Goal: Navigation & Orientation: Find specific page/section

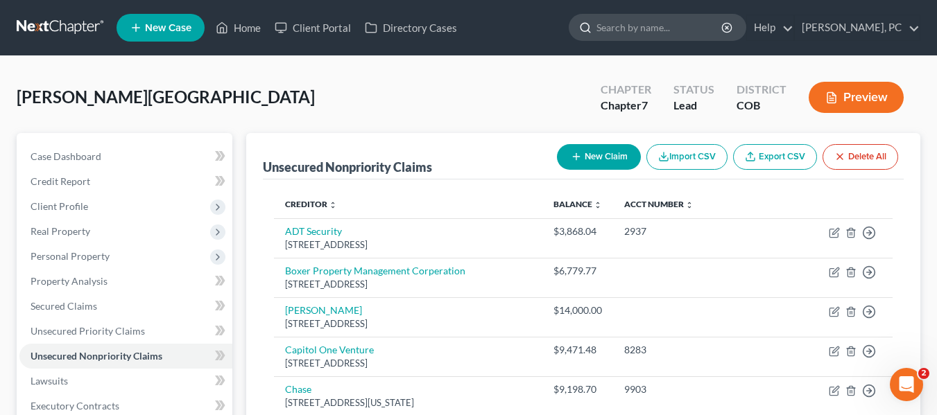
click at [706, 17] on input "search" at bounding box center [659, 28] width 127 height 26
type input "huddy"
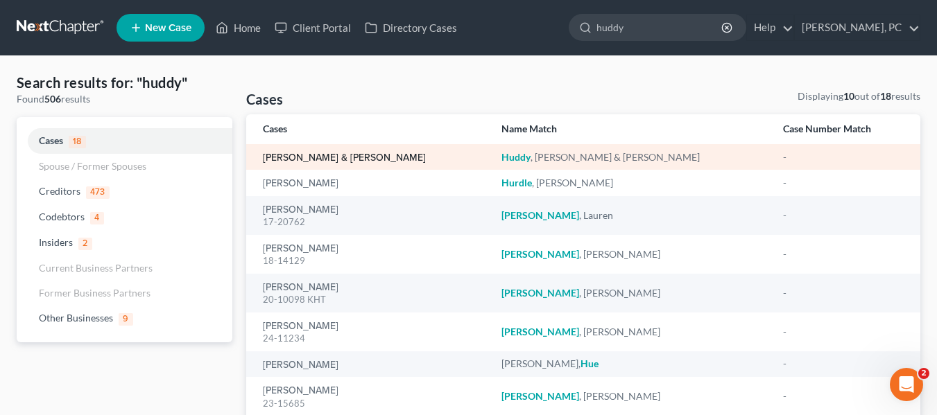
click at [306, 157] on link "[PERSON_NAME] & [PERSON_NAME]" at bounding box center [344, 158] width 163 height 10
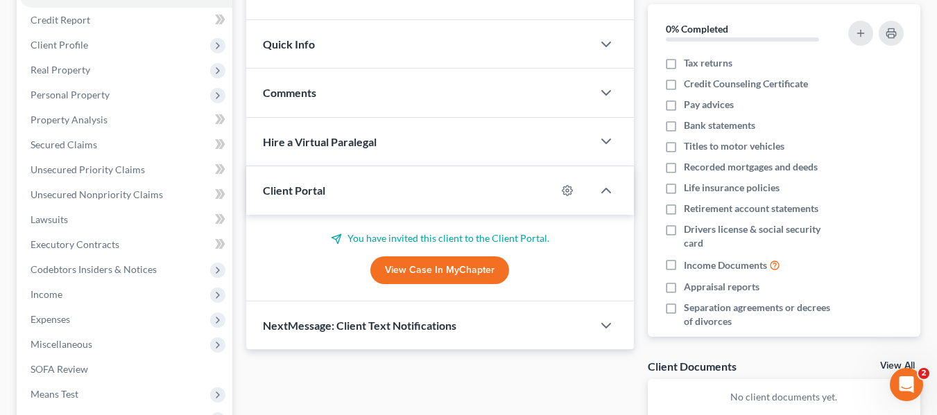
scroll to position [69, 0]
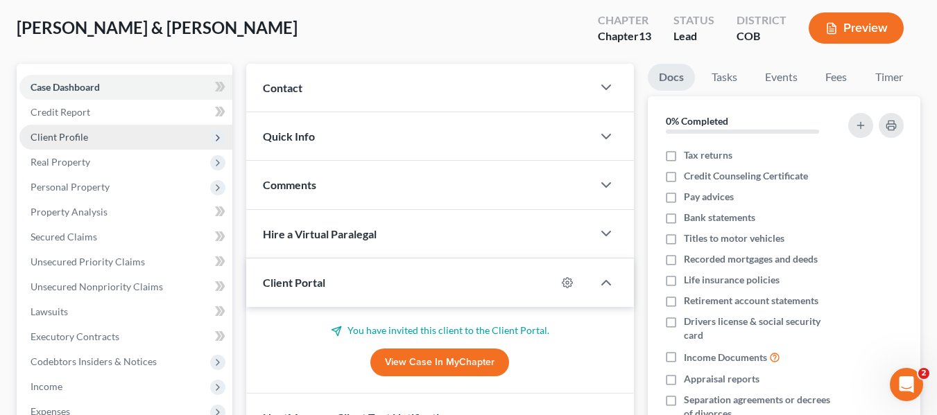
click at [147, 146] on span "Client Profile" at bounding box center [125, 137] width 213 height 25
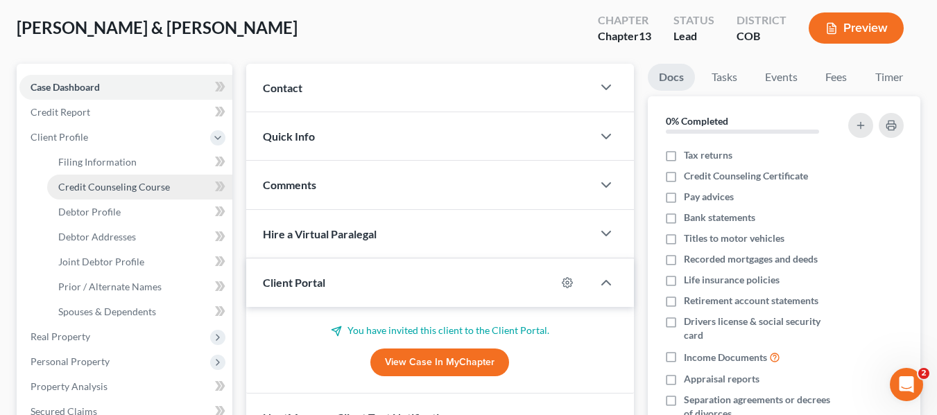
click at [146, 175] on link "Credit Counseling Course" at bounding box center [139, 187] width 185 height 25
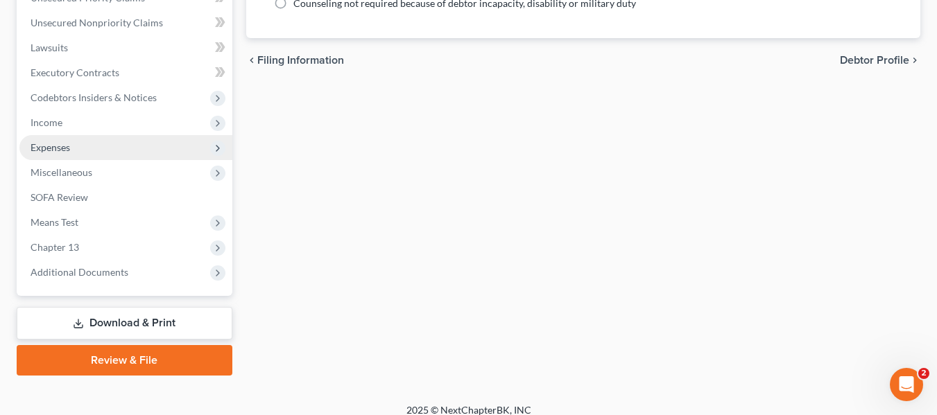
scroll to position [521, 0]
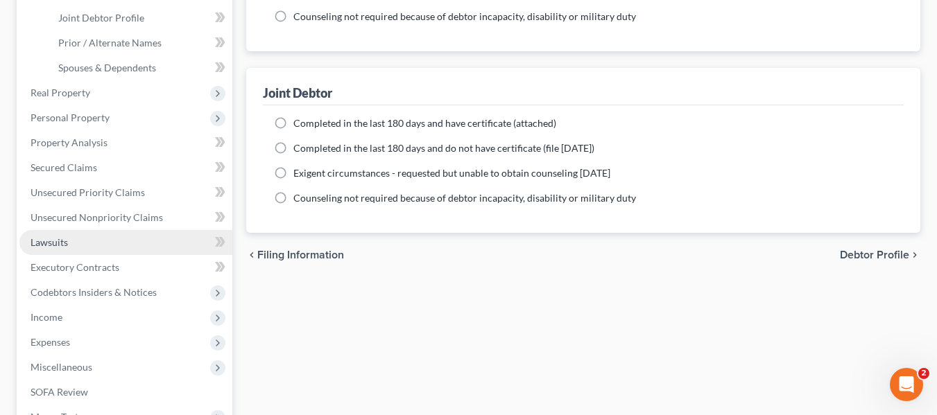
click at [155, 232] on link "Lawsuits" at bounding box center [125, 242] width 213 height 25
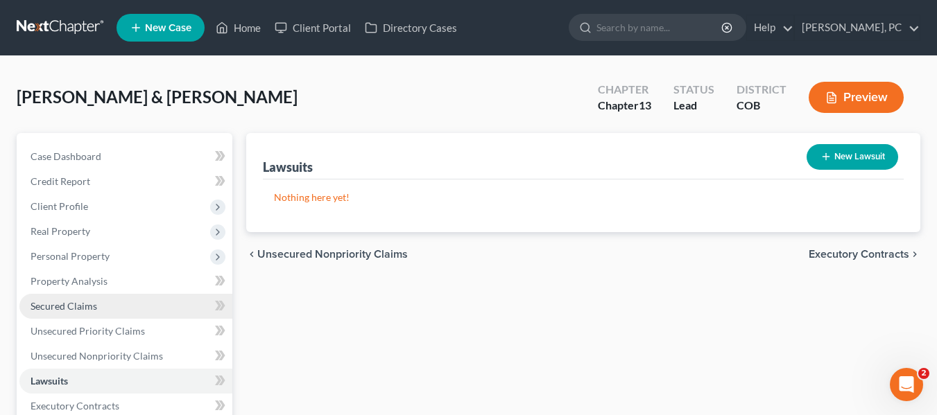
click at [68, 302] on span "Secured Claims" at bounding box center [64, 306] width 67 height 12
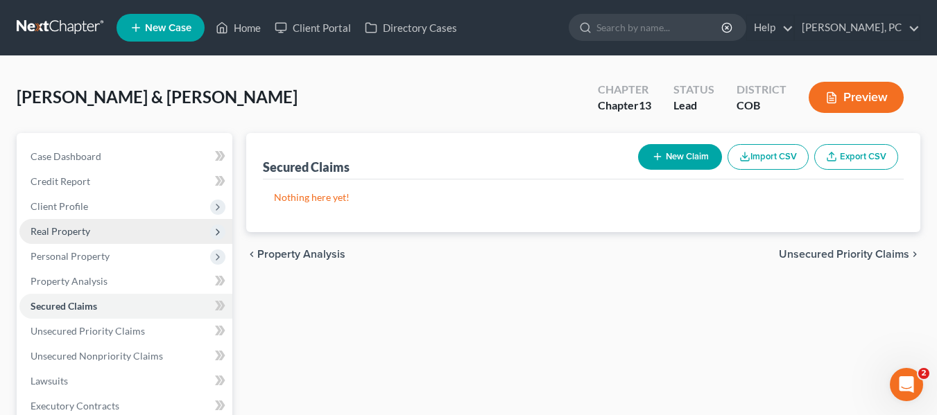
click at [82, 232] on span "Real Property" at bounding box center [61, 231] width 60 height 12
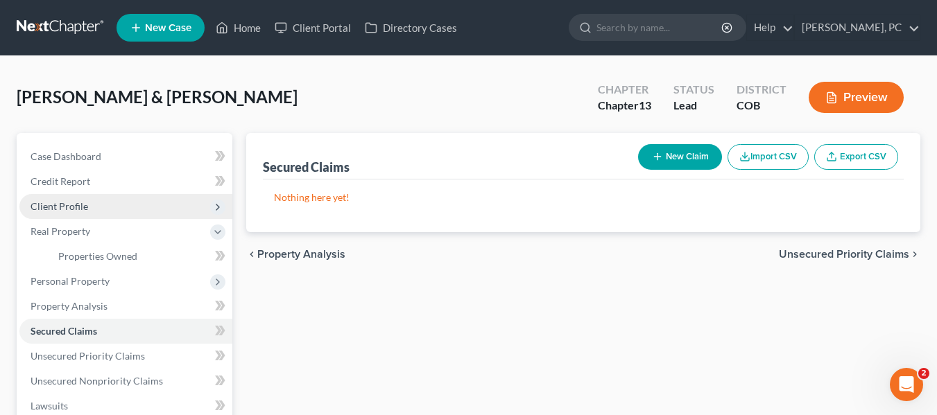
click at [92, 205] on span "Client Profile" at bounding box center [125, 206] width 213 height 25
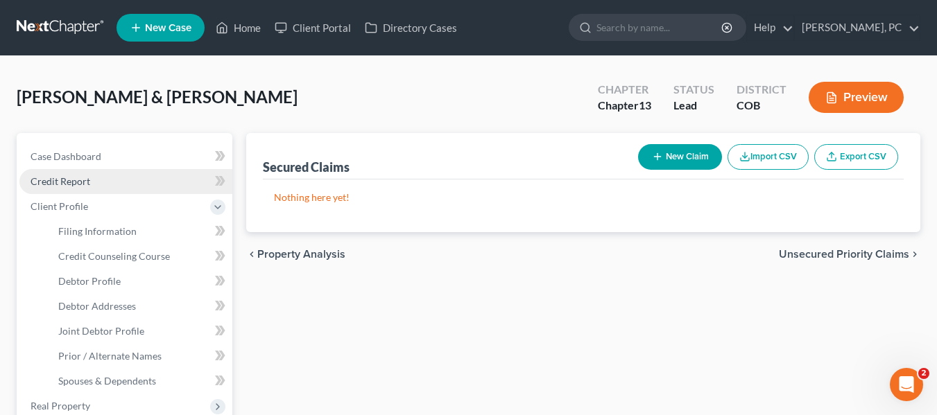
click at [101, 180] on link "Credit Report" at bounding box center [125, 181] width 213 height 25
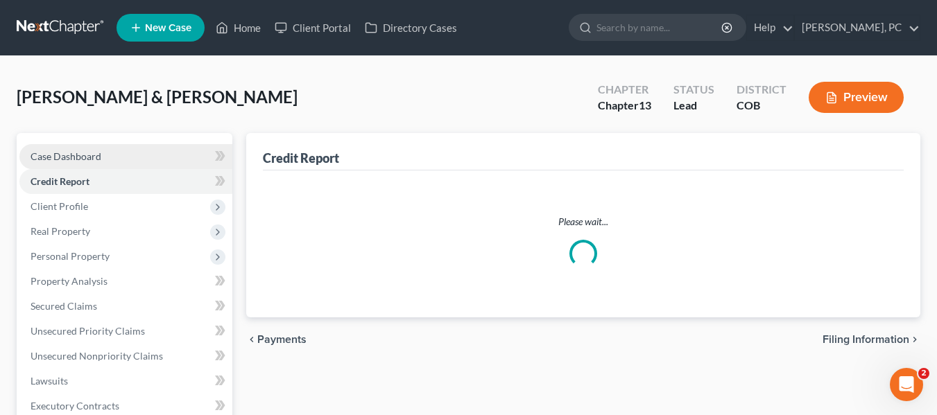
click at [106, 157] on link "Case Dashboard" at bounding box center [125, 156] width 213 height 25
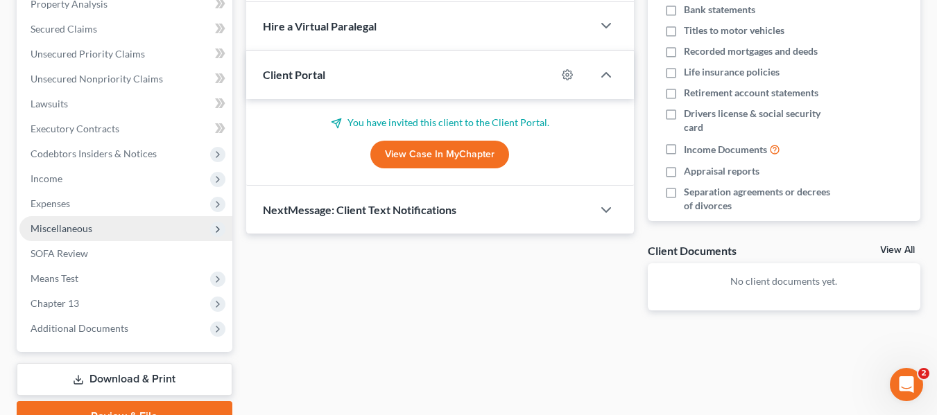
scroll to position [347, 0]
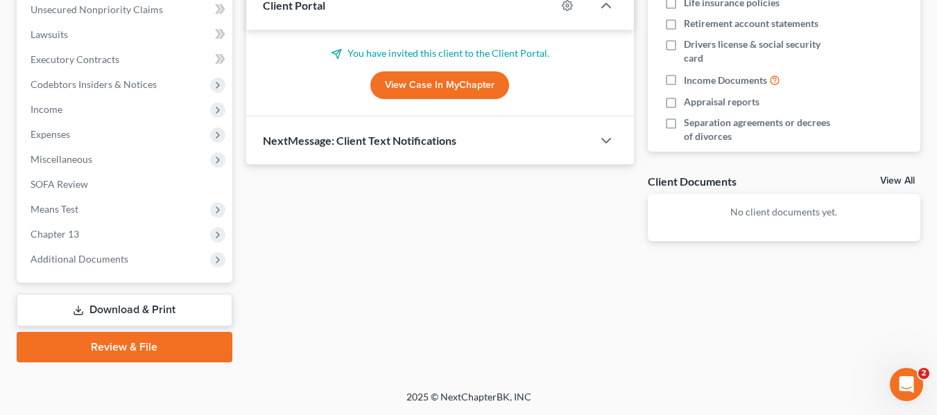
click at [429, 85] on link "View Case in MyChapter" at bounding box center [439, 85] width 139 height 28
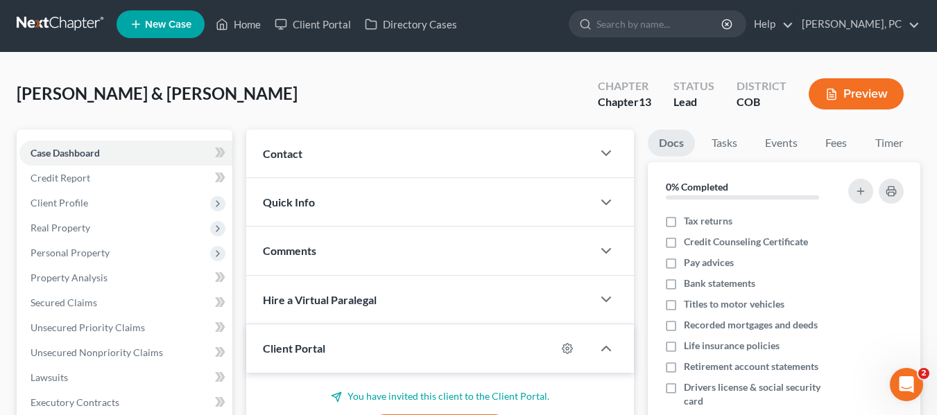
scroll to position [0, 0]
